Goal: Task Accomplishment & Management: Manage account settings

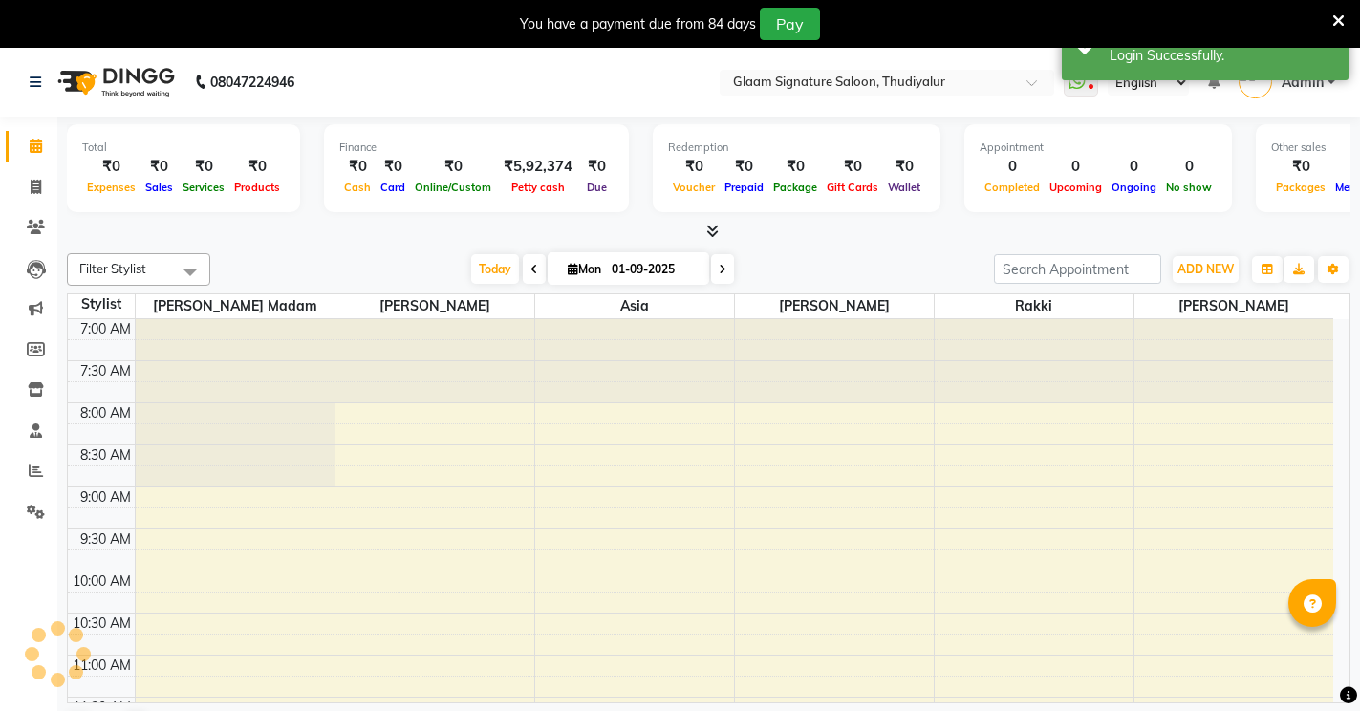
select select "en"
click at [1336, 16] on icon at bounding box center [1338, 20] width 12 height 17
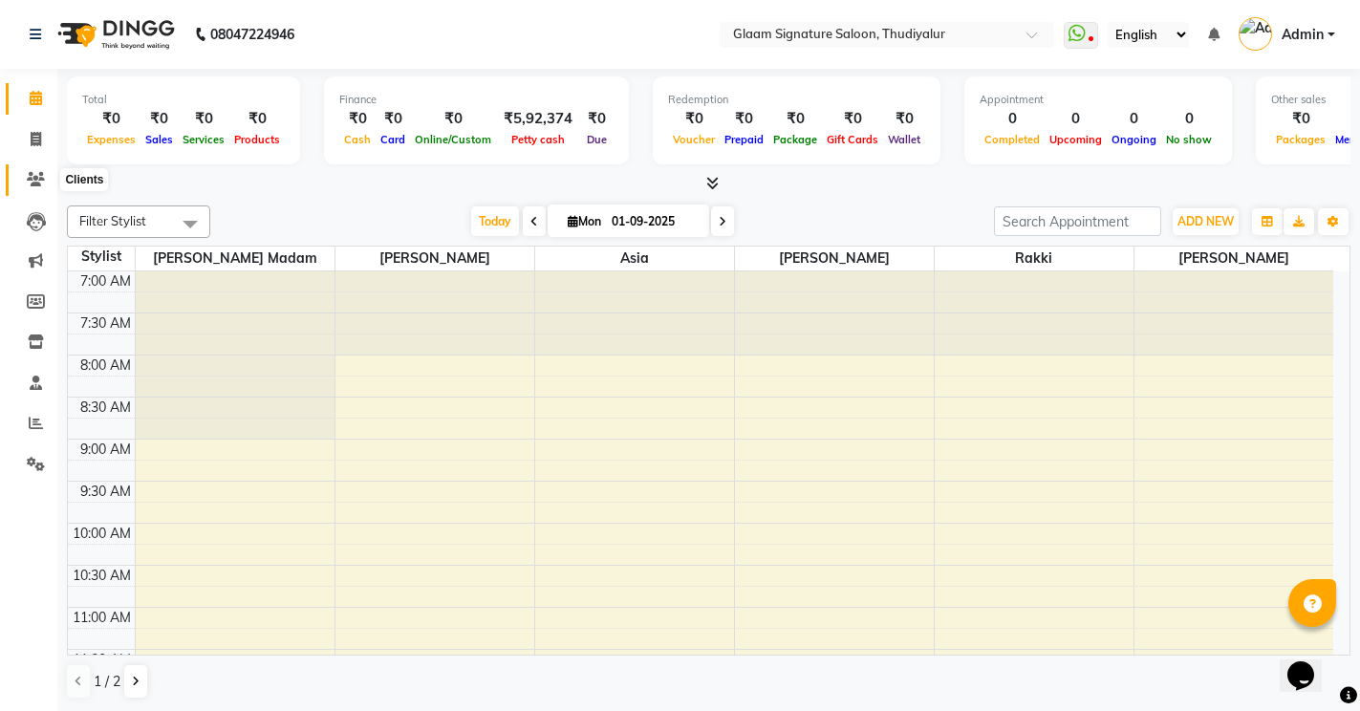
click at [39, 189] on span at bounding box center [35, 180] width 33 height 22
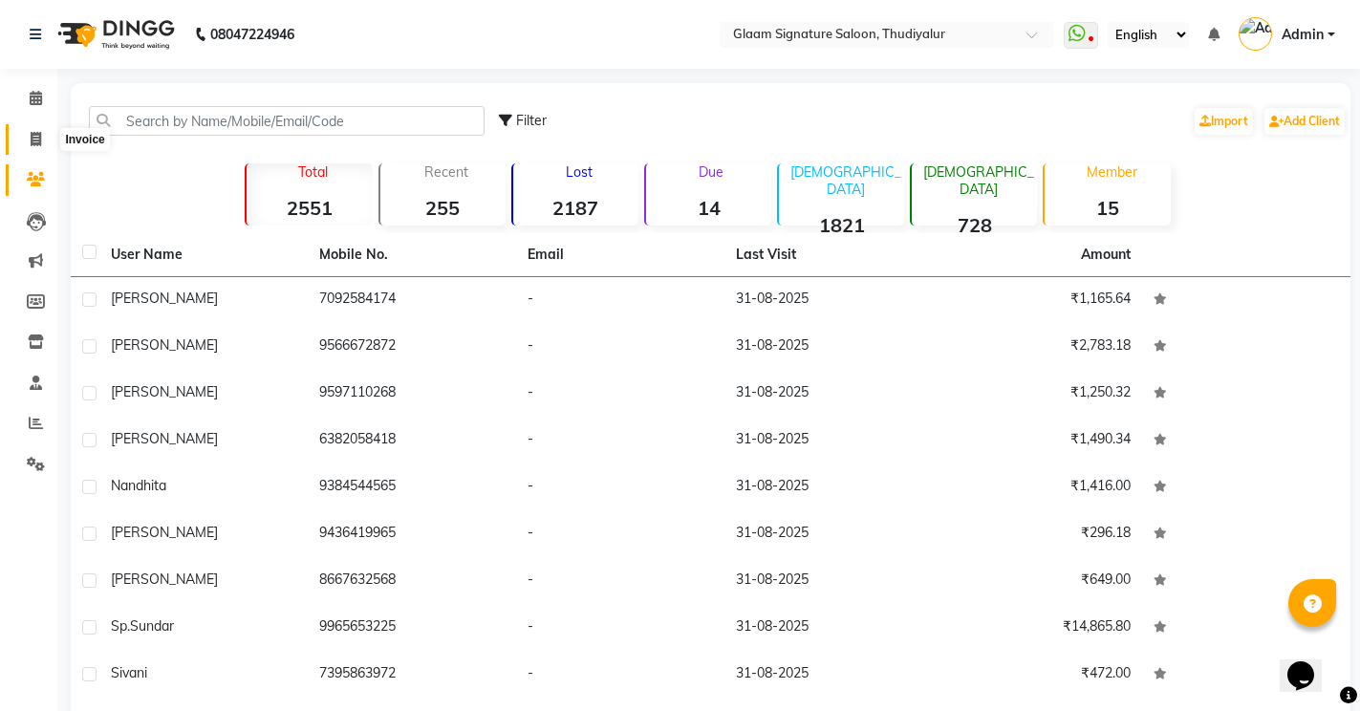
click at [39, 142] on icon at bounding box center [36, 139] width 11 height 14
select select "4439"
select select "service"
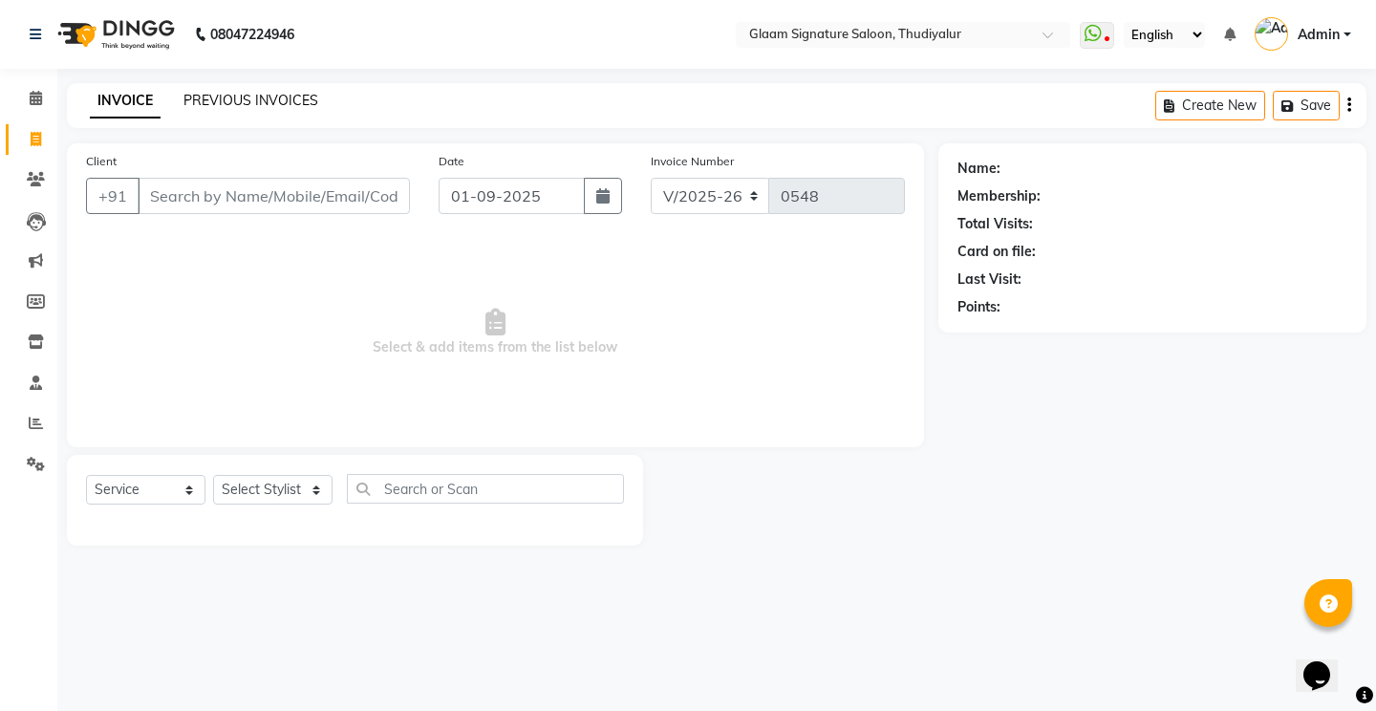
click at [310, 107] on link "PREVIOUS INVOICES" at bounding box center [250, 100] width 135 height 17
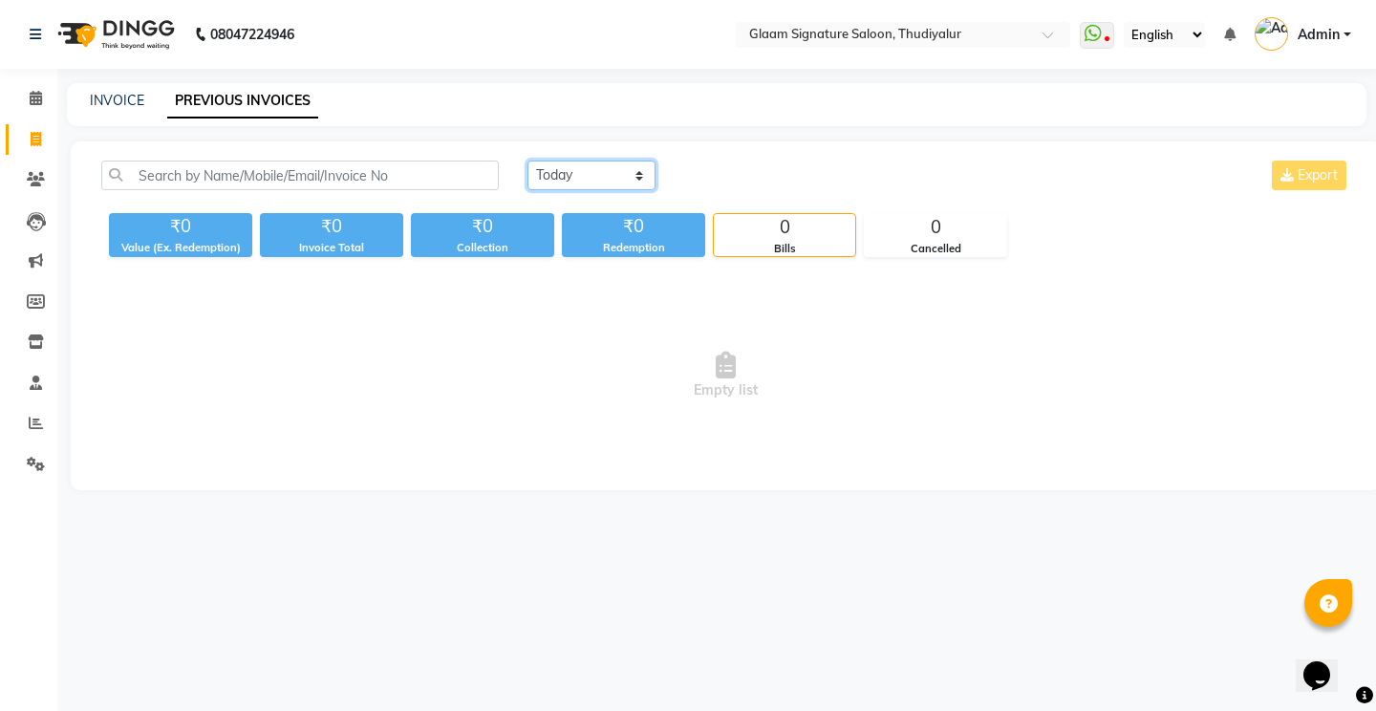
click at [544, 169] on select "[DATE] [DATE] Custom Range" at bounding box center [591, 176] width 128 height 30
select select "[DATE]"
click at [527, 161] on select "[DATE] [DATE] Custom Range" at bounding box center [591, 176] width 128 height 30
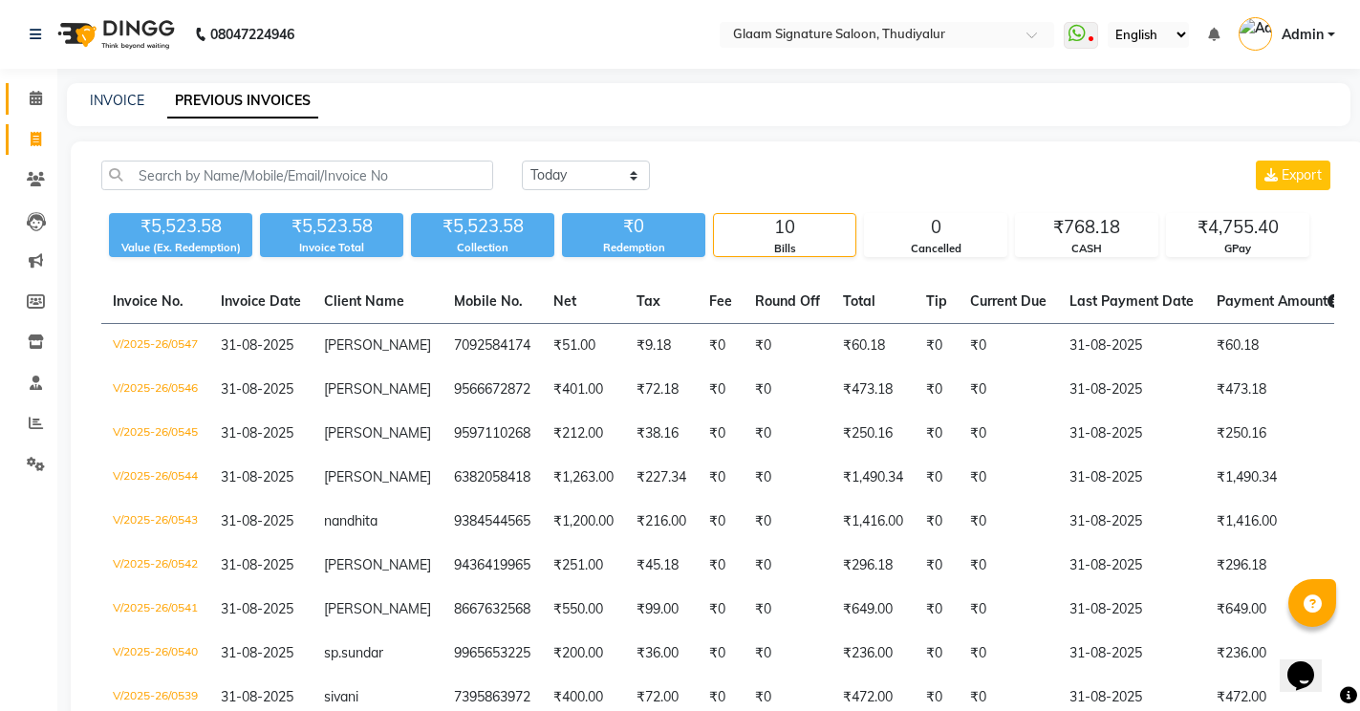
click at [41, 100] on icon at bounding box center [36, 98] width 12 height 14
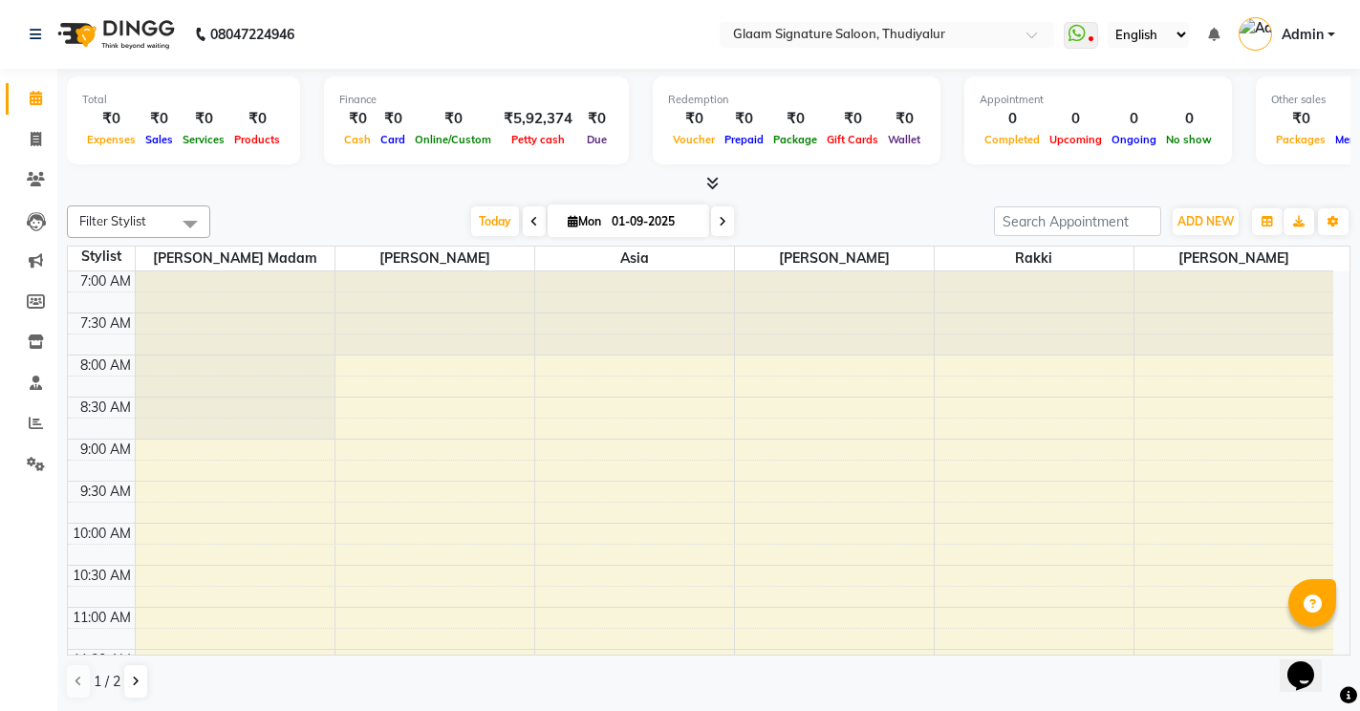
click at [707, 183] on icon at bounding box center [712, 183] width 12 height 14
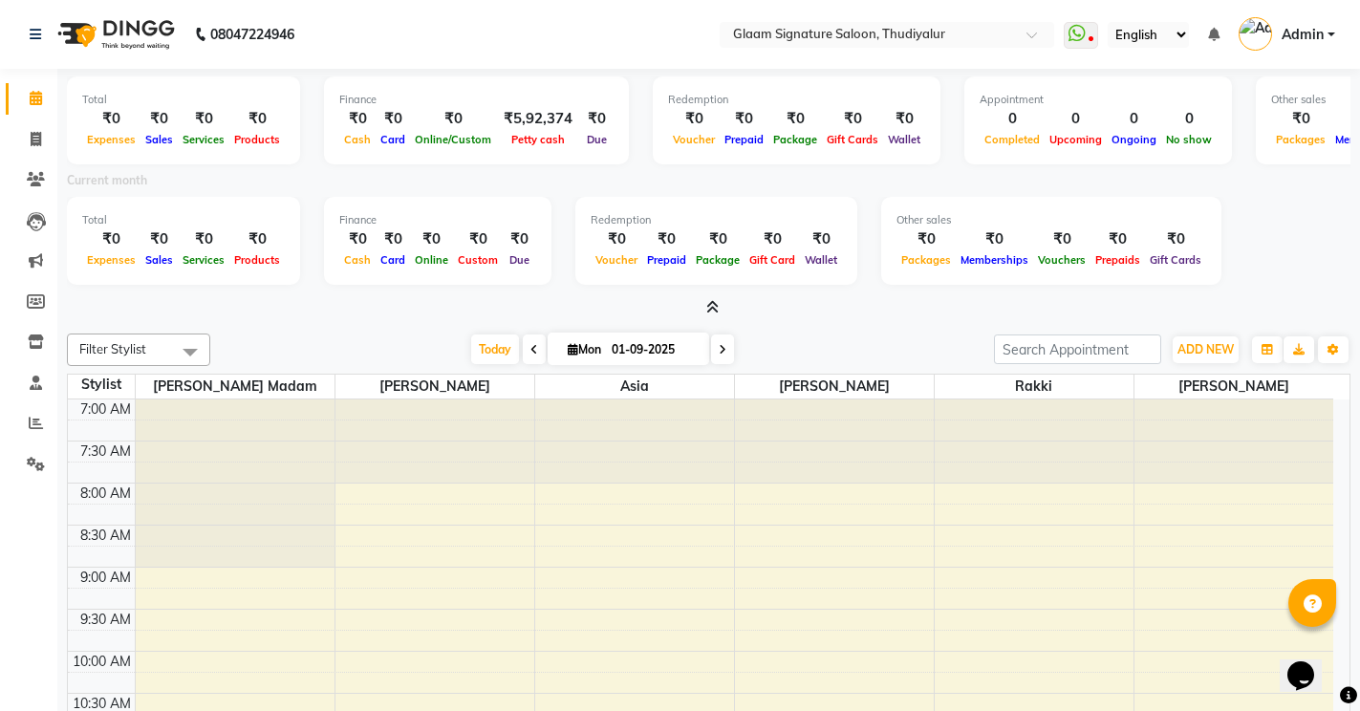
click at [530, 351] on icon at bounding box center [534, 349] width 8 height 11
type input "31-08-2025"
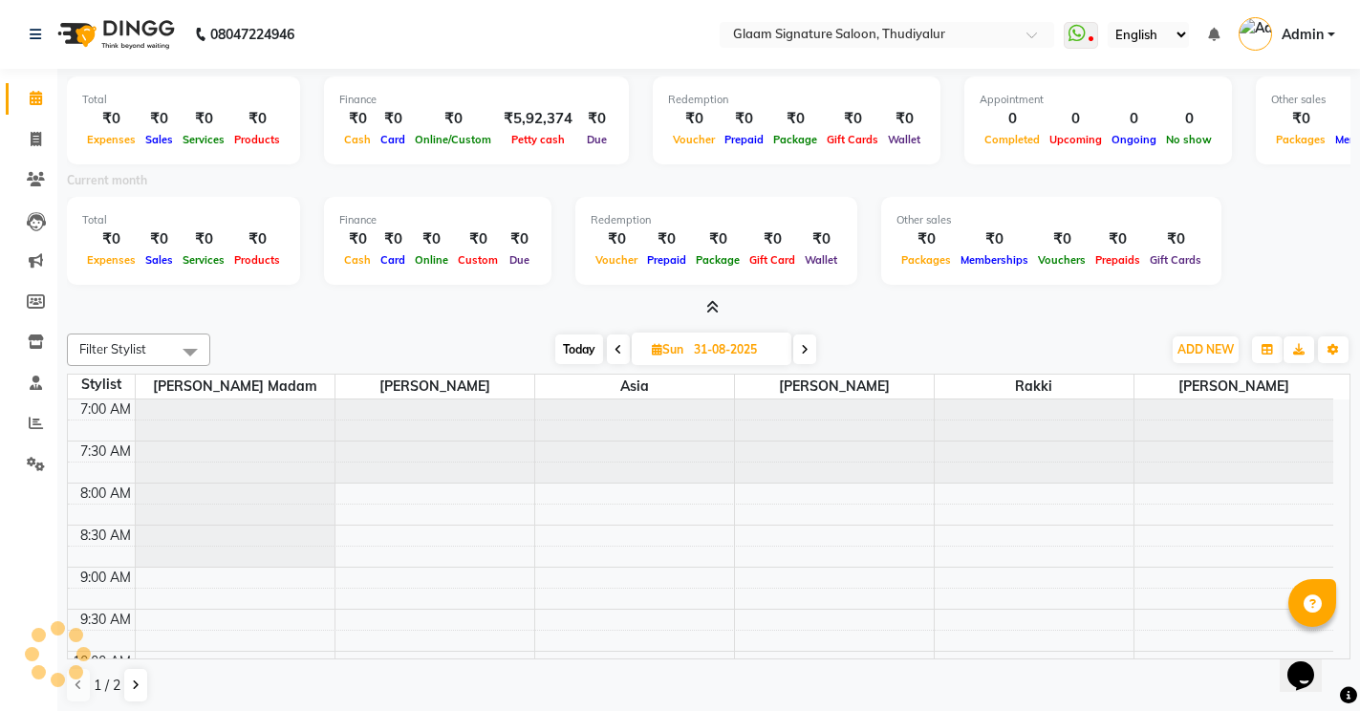
scroll to position [337, 0]
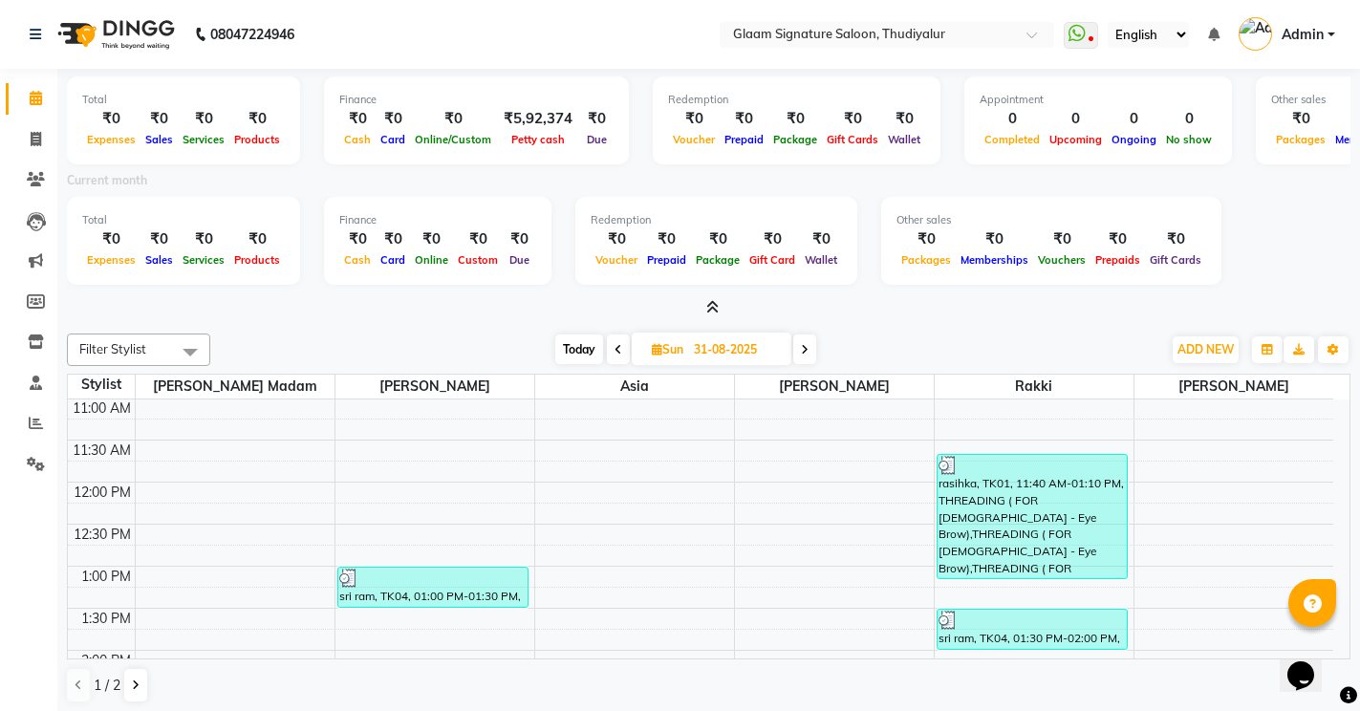
click at [667, 347] on span "Sun" at bounding box center [667, 349] width 41 height 14
select select "8"
select select "2025"
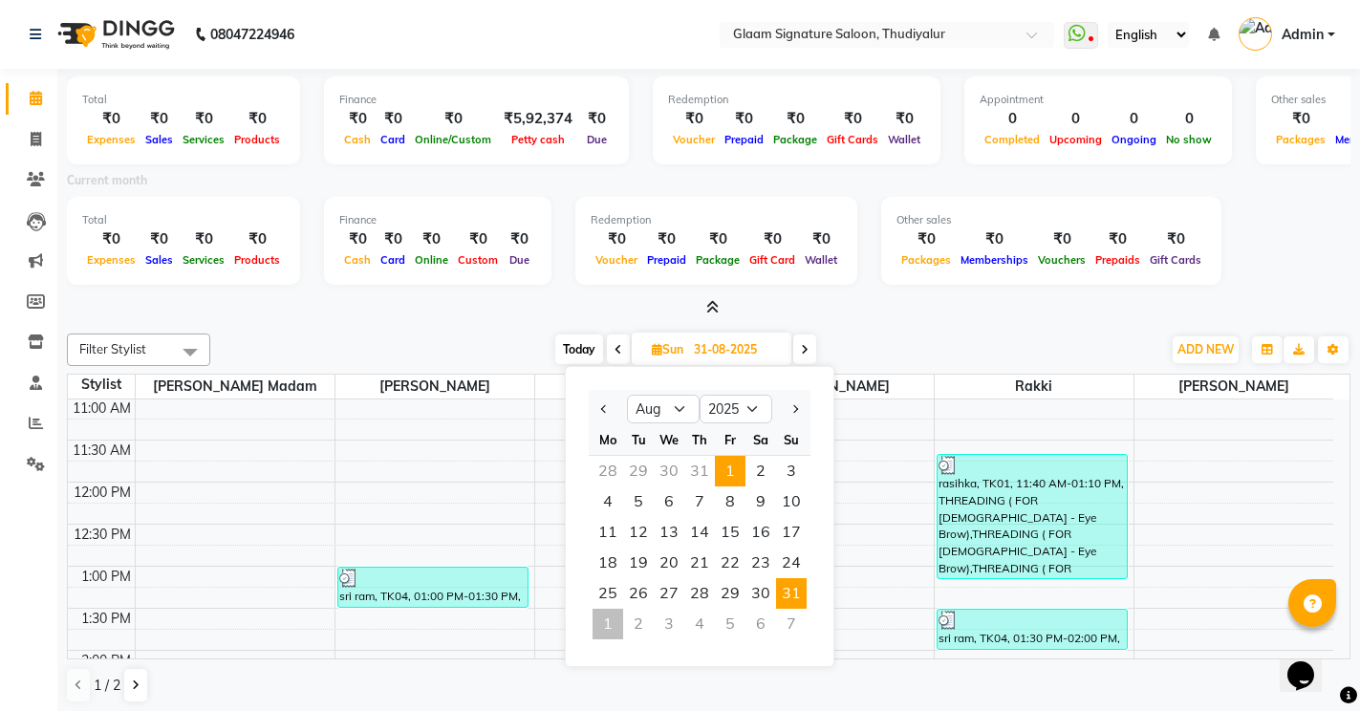
click at [719, 474] on span "1" at bounding box center [730, 471] width 31 height 31
type input "[DATE]"
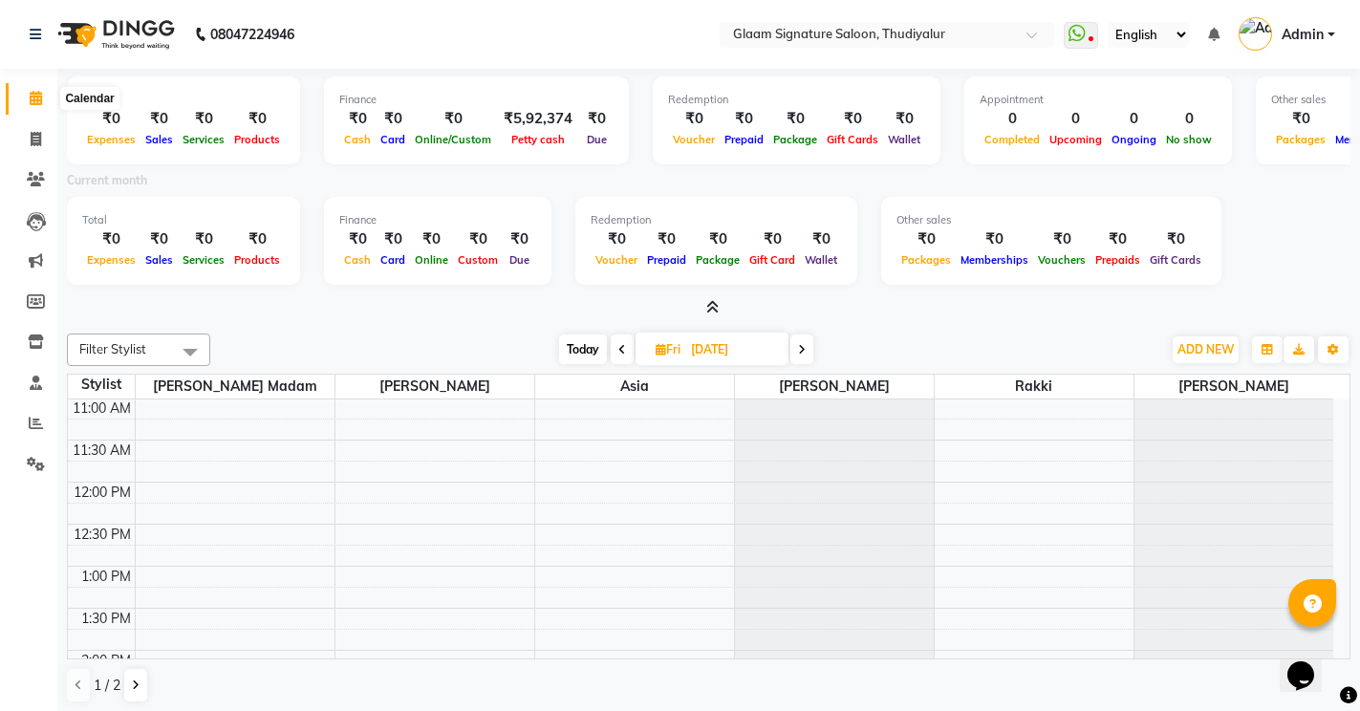
click at [37, 94] on icon at bounding box center [36, 98] width 12 height 14
click at [712, 306] on icon at bounding box center [712, 307] width 12 height 14
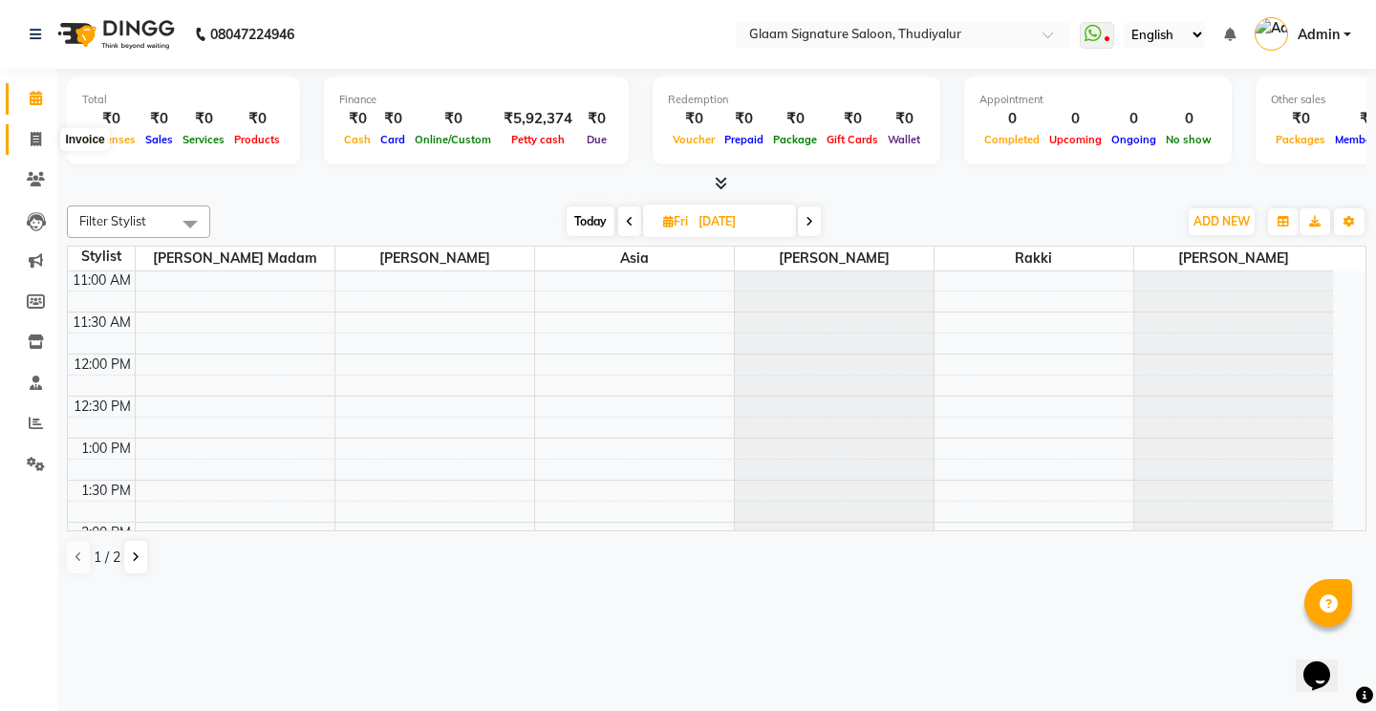
click at [32, 139] on icon at bounding box center [36, 139] width 11 height 14
select select "service"
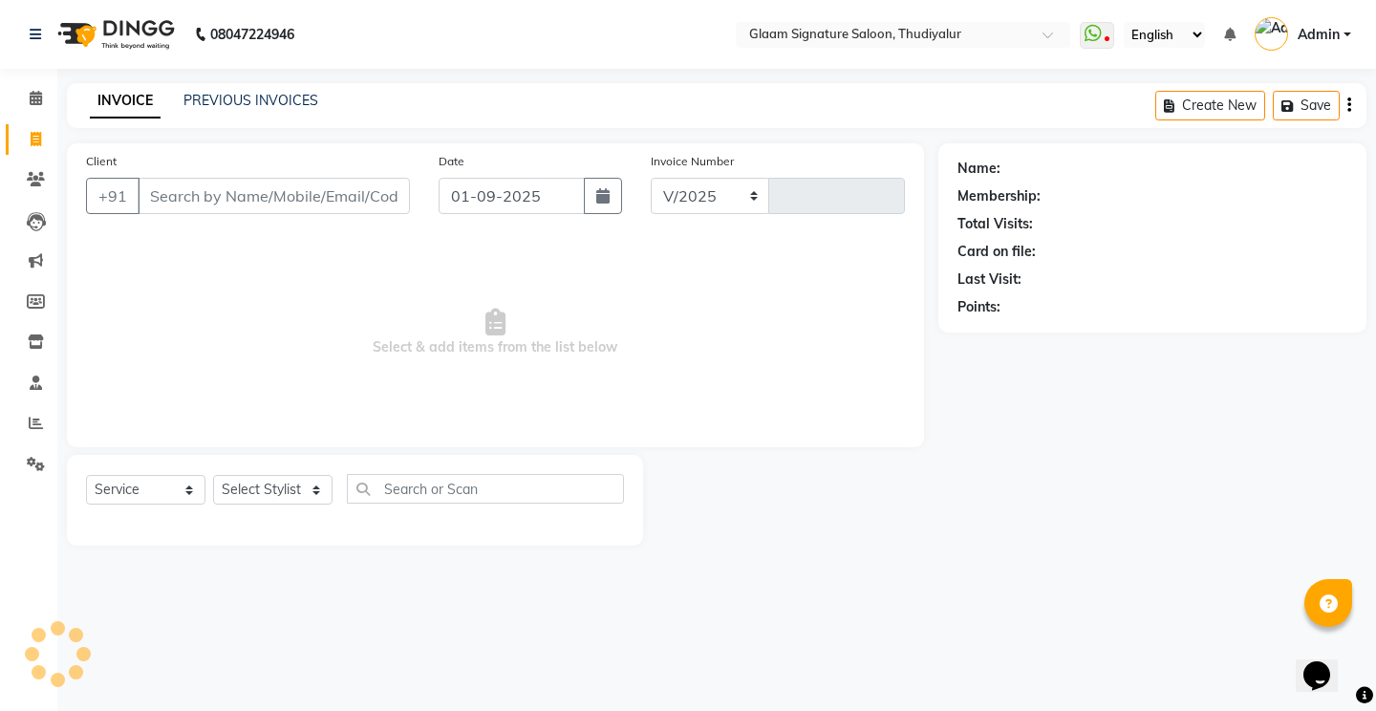
select select "4439"
type input "0548"
click at [240, 105] on link "PREVIOUS INVOICES" at bounding box center [250, 100] width 135 height 17
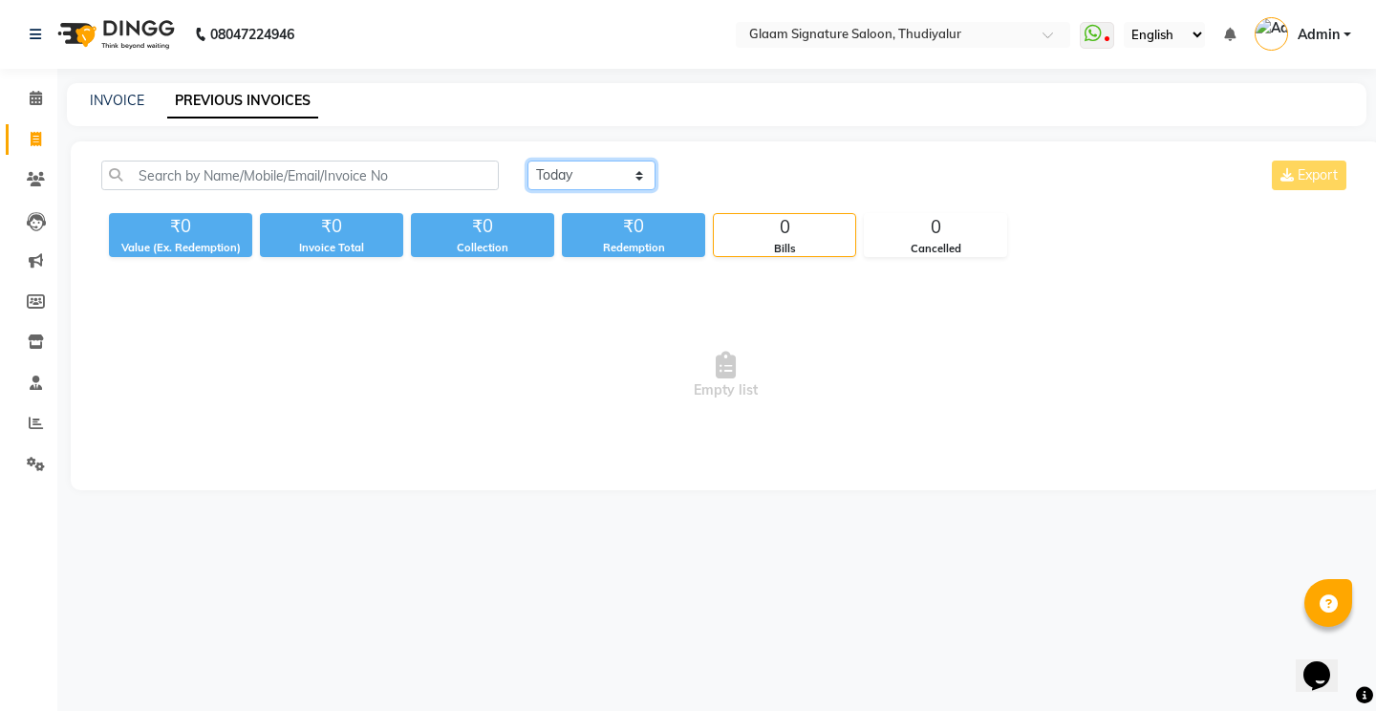
click at [609, 182] on select "[DATE] [DATE] Custom Range" at bounding box center [591, 176] width 128 height 30
select select "range"
click at [527, 161] on select "[DATE] [DATE] Custom Range" at bounding box center [591, 176] width 128 height 30
click at [716, 181] on input "01-09-2025" at bounding box center [747, 175] width 134 height 27
select select "9"
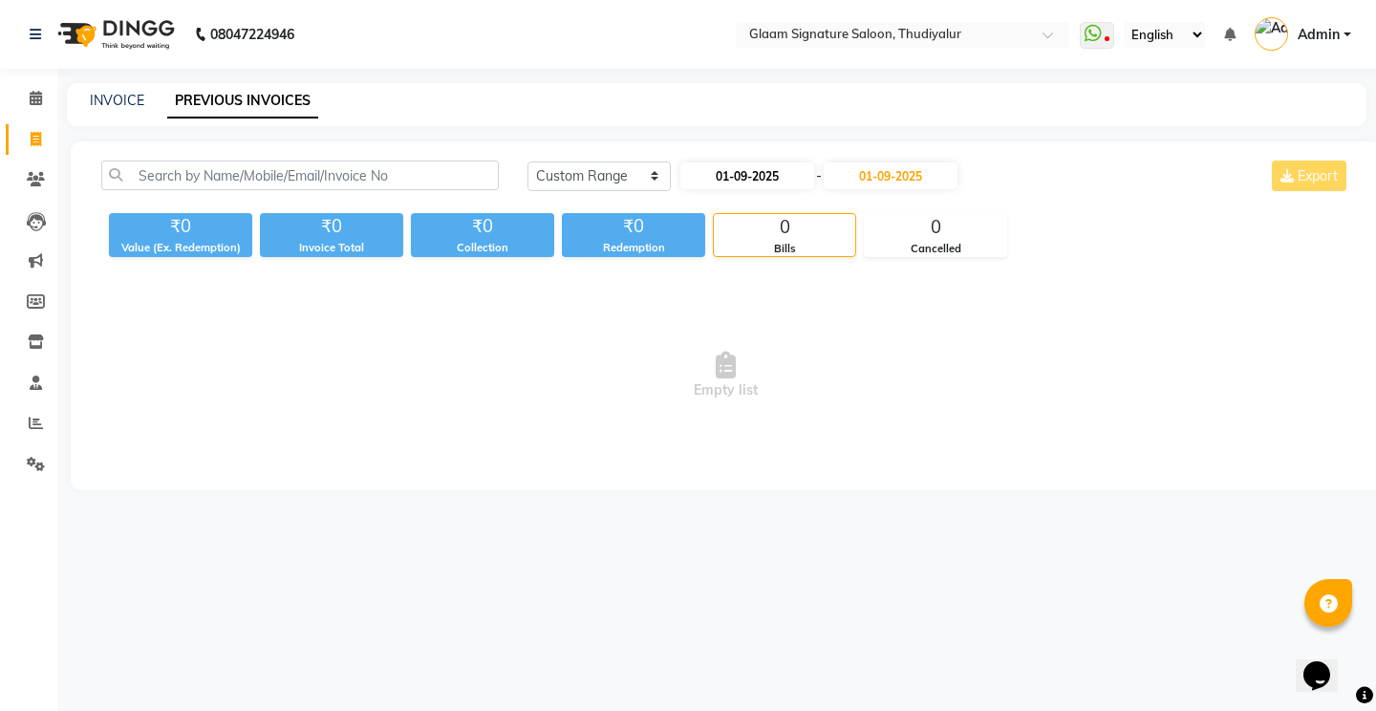
select select "2025"
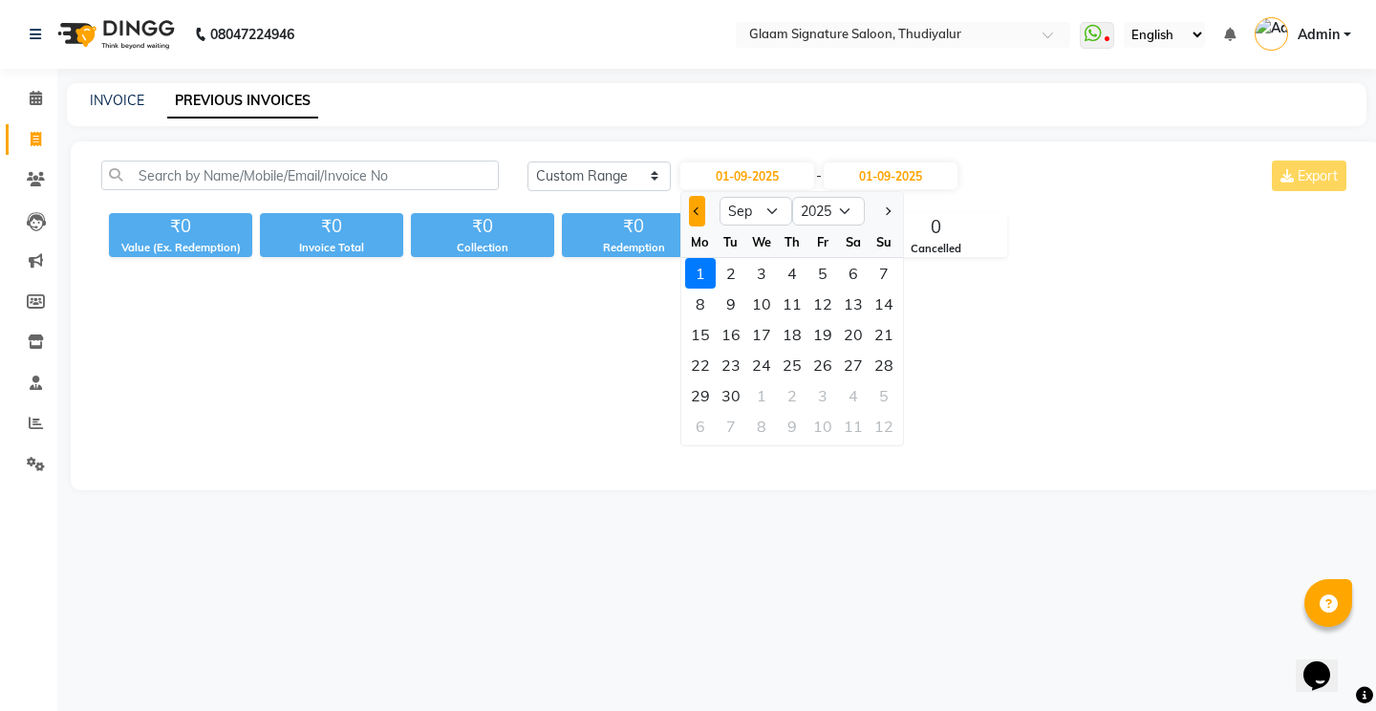
click at [698, 213] on span "Previous month" at bounding box center [697, 211] width 8 height 8
select select "8"
click at [817, 275] on div "1" at bounding box center [822, 273] width 31 height 31
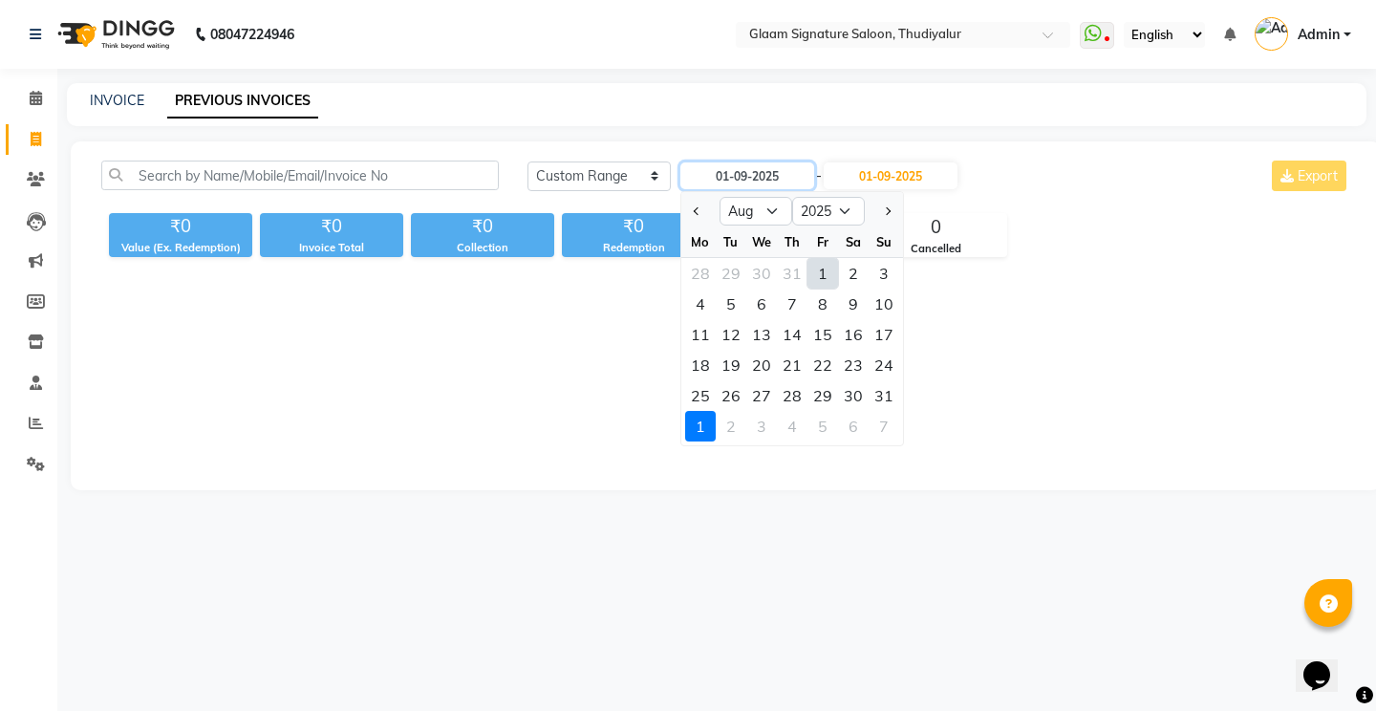
type input "[DATE]"
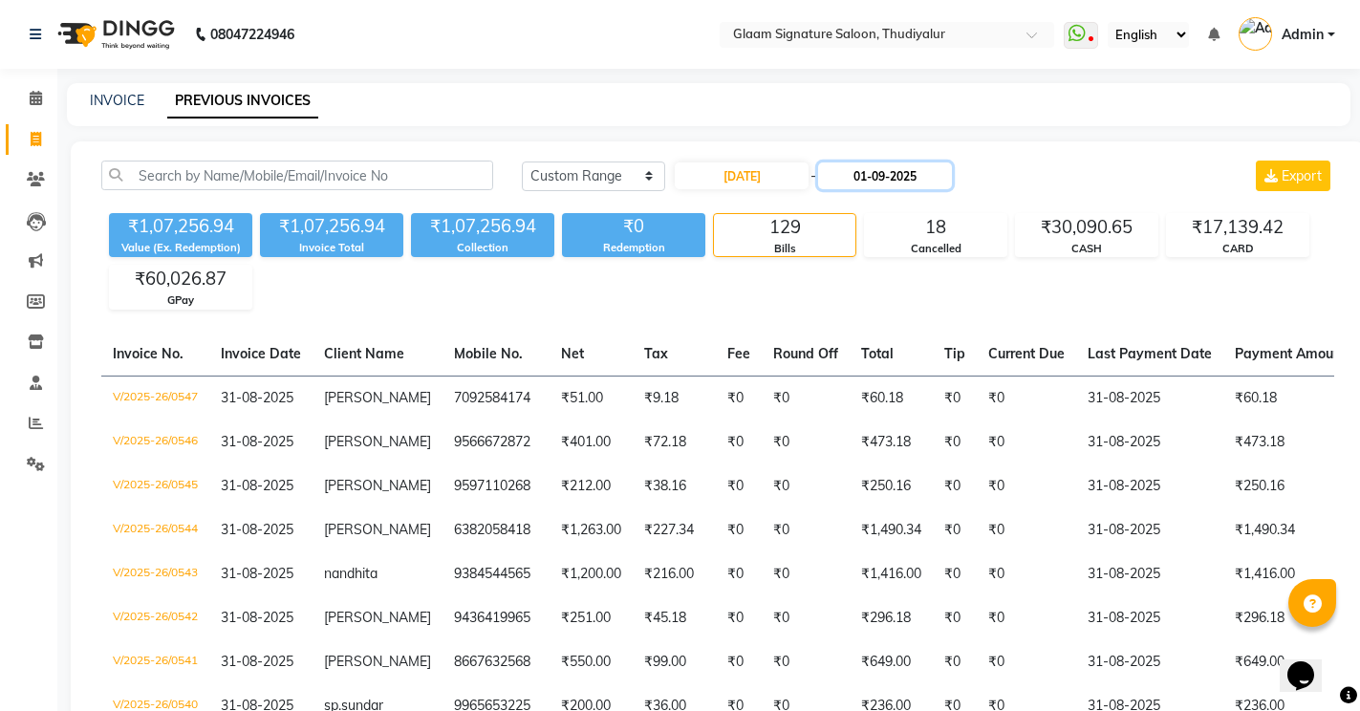
click at [886, 180] on input "01-09-2025" at bounding box center [885, 175] width 134 height 27
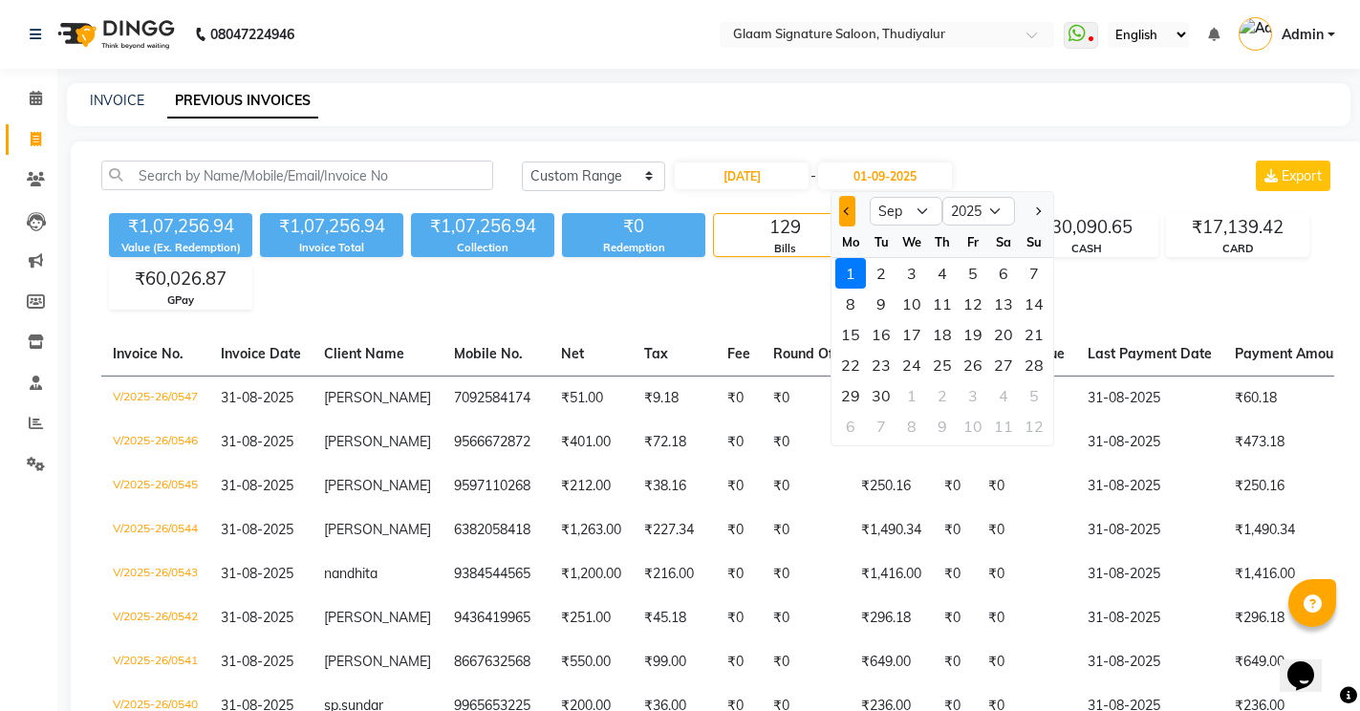
click at [839, 209] on button "Previous month" at bounding box center [847, 211] width 16 height 31
select select "8"
click at [1032, 397] on div "31" at bounding box center [1034, 395] width 31 height 31
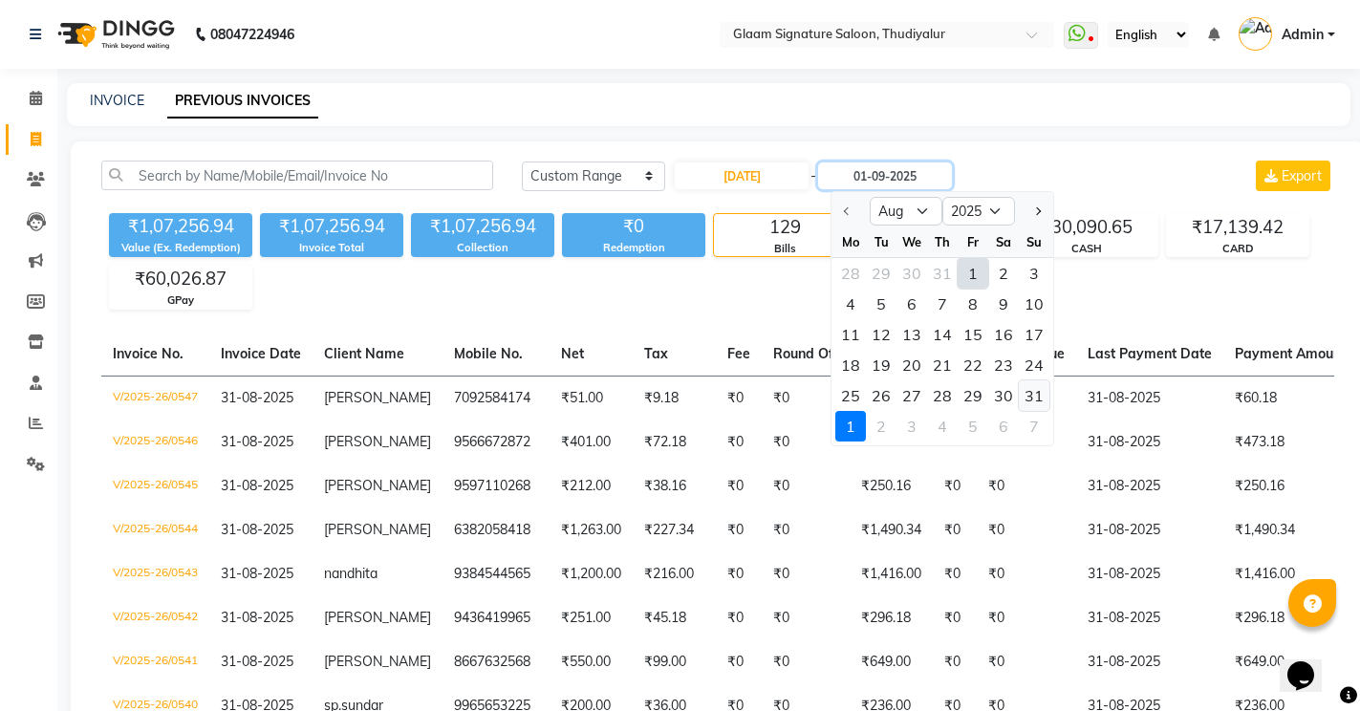
type input "31-08-2025"
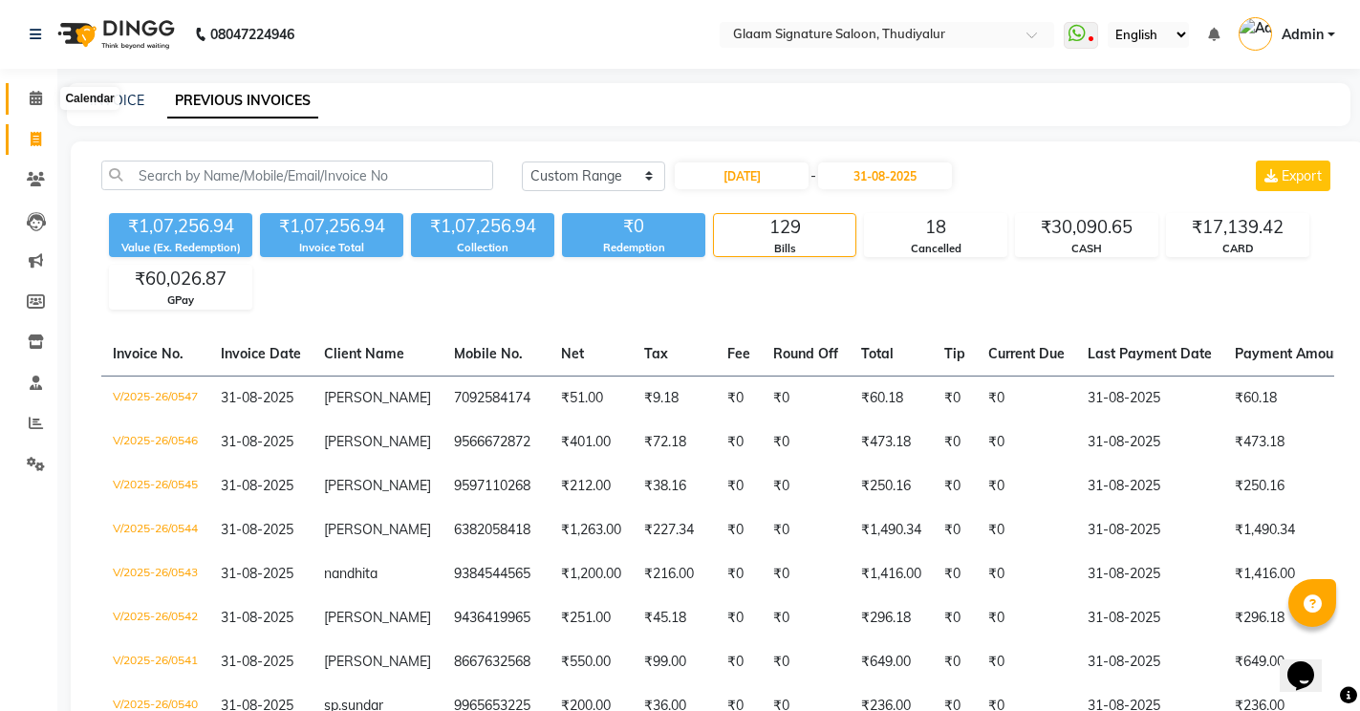
click at [32, 99] on icon at bounding box center [36, 98] width 12 height 14
